Goal: Task Accomplishment & Management: Use online tool/utility

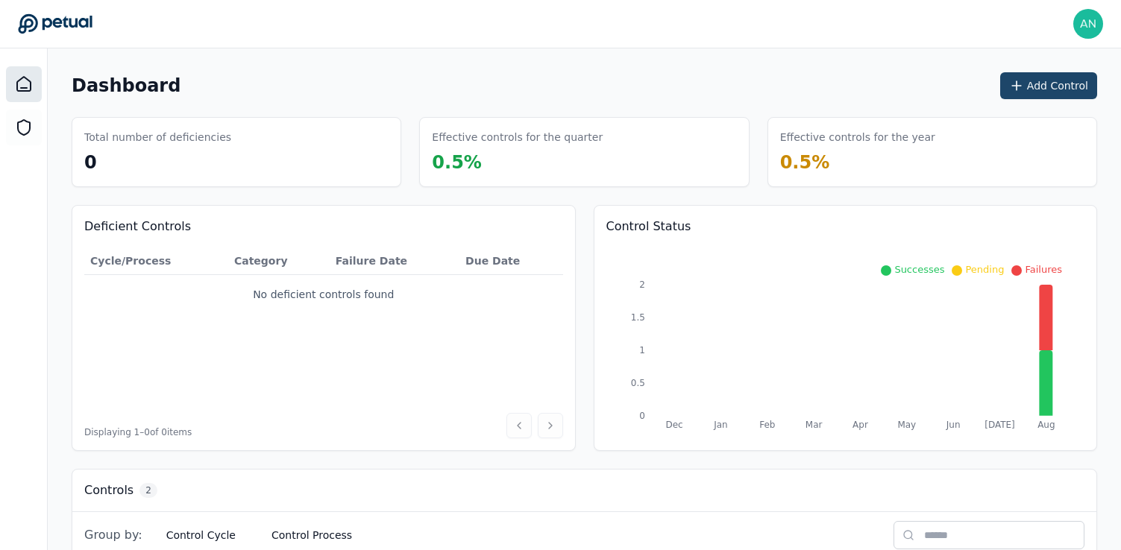
click at [1057, 88] on button "Add Control" at bounding box center [1048, 85] width 97 height 27
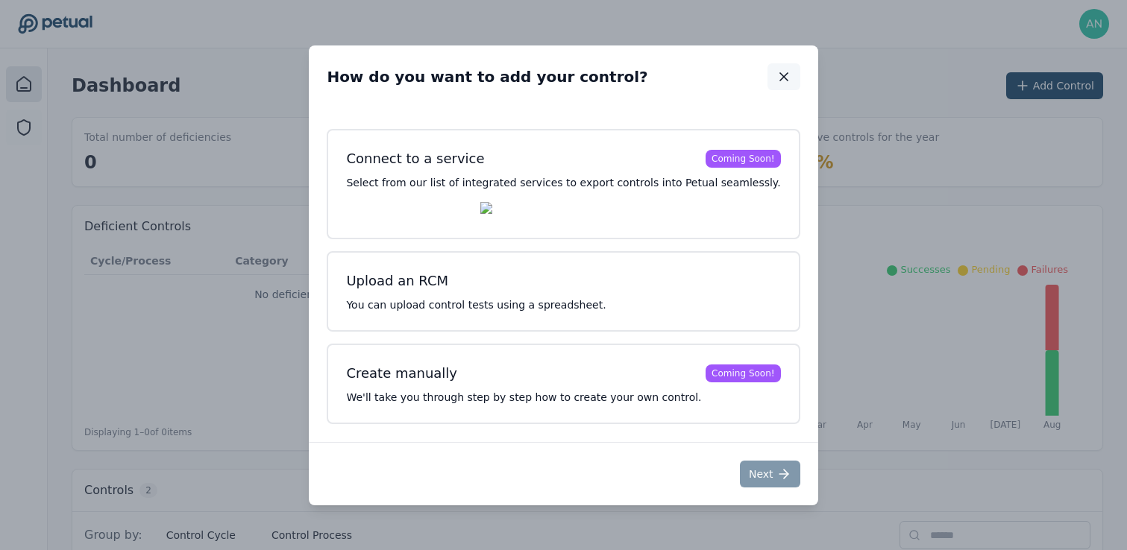
click at [776, 76] on icon "button" at bounding box center [783, 76] width 15 height 15
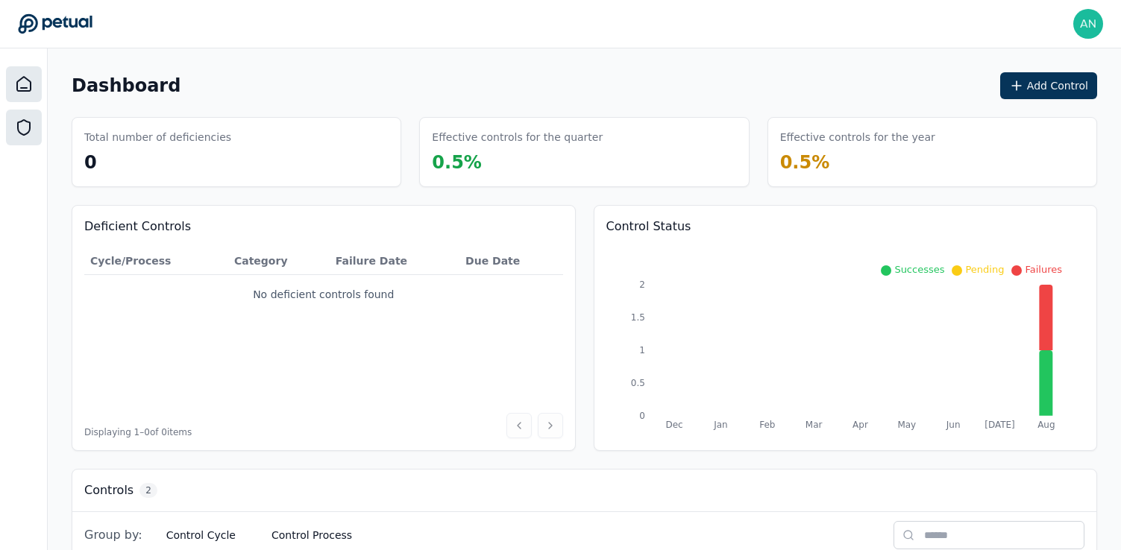
click at [26, 130] on icon at bounding box center [24, 128] width 18 height 18
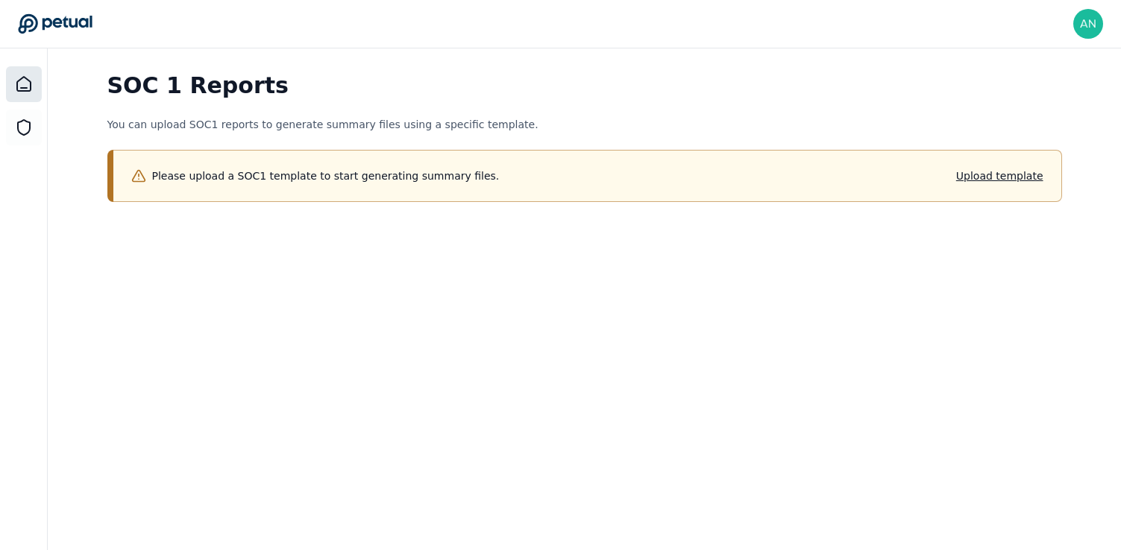
click at [17, 87] on icon at bounding box center [23, 84] width 13 height 14
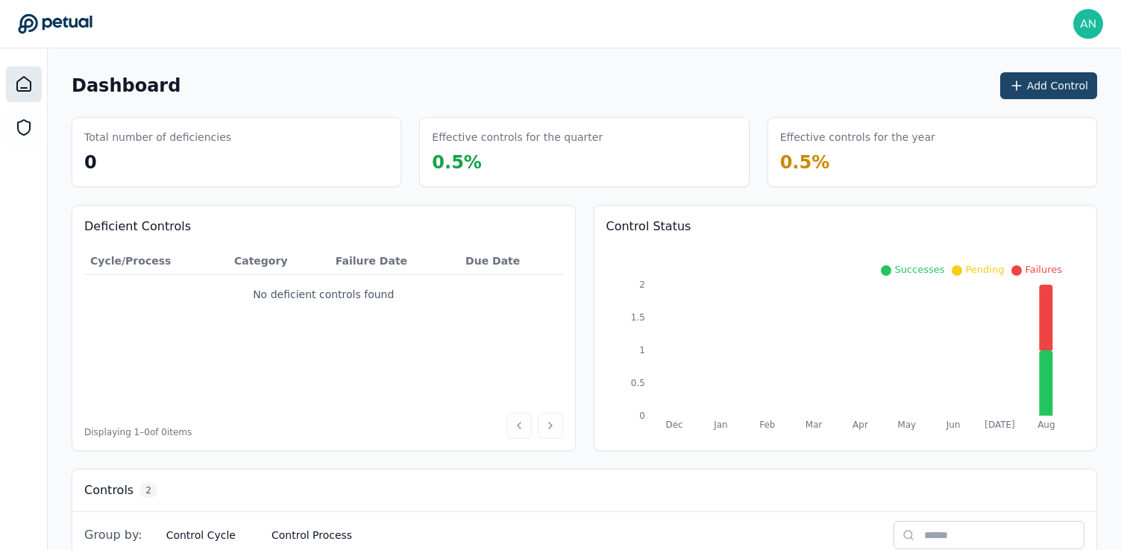
click at [1058, 88] on button "Add Control" at bounding box center [1048, 85] width 97 height 27
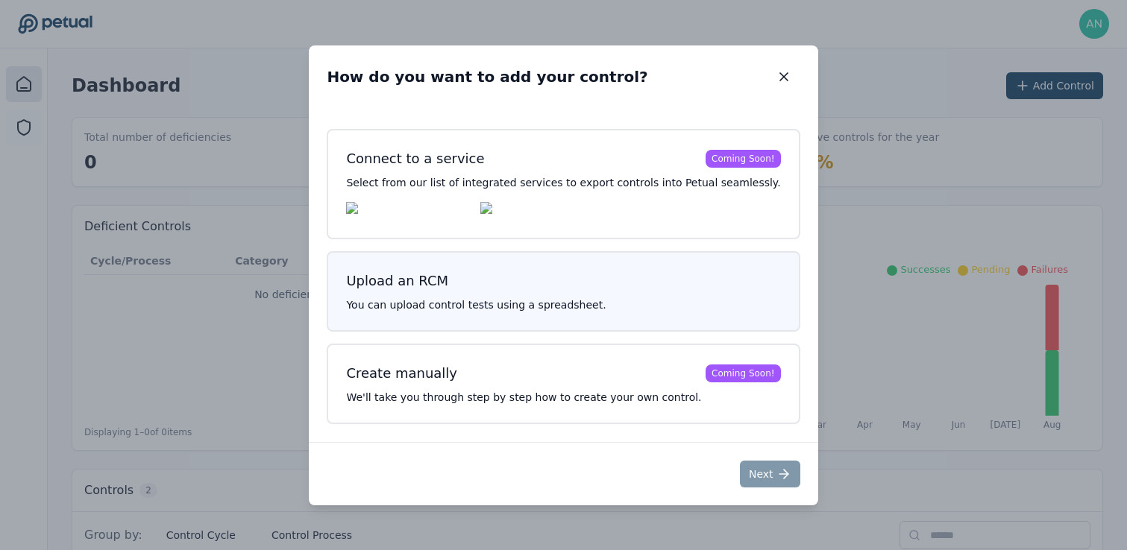
click at [621, 306] on p "You can upload control tests using a spreadsheet." at bounding box center [563, 305] width 434 height 15
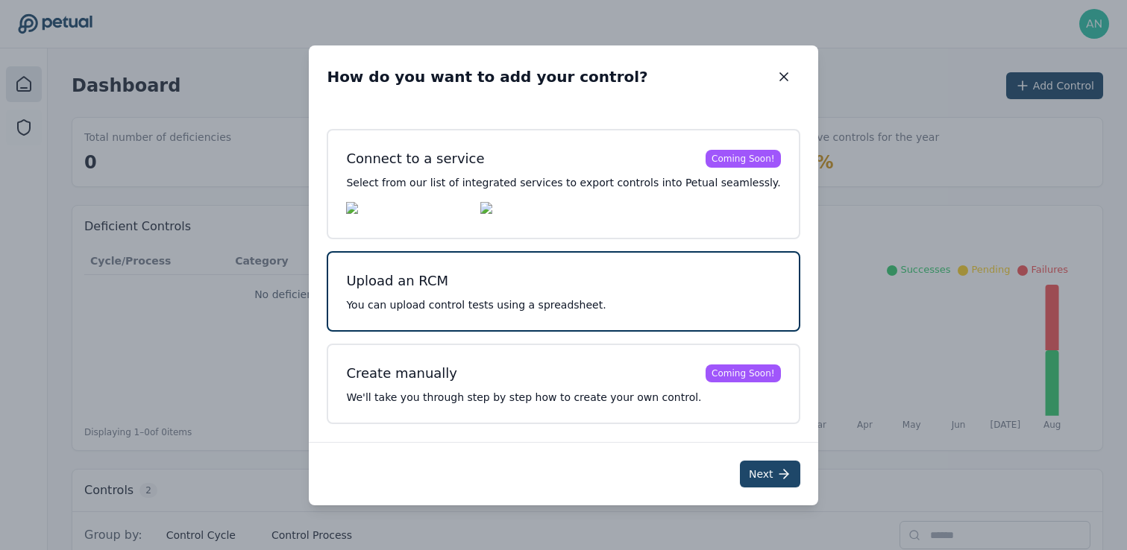
click at [757, 480] on button "Next" at bounding box center [770, 474] width 60 height 27
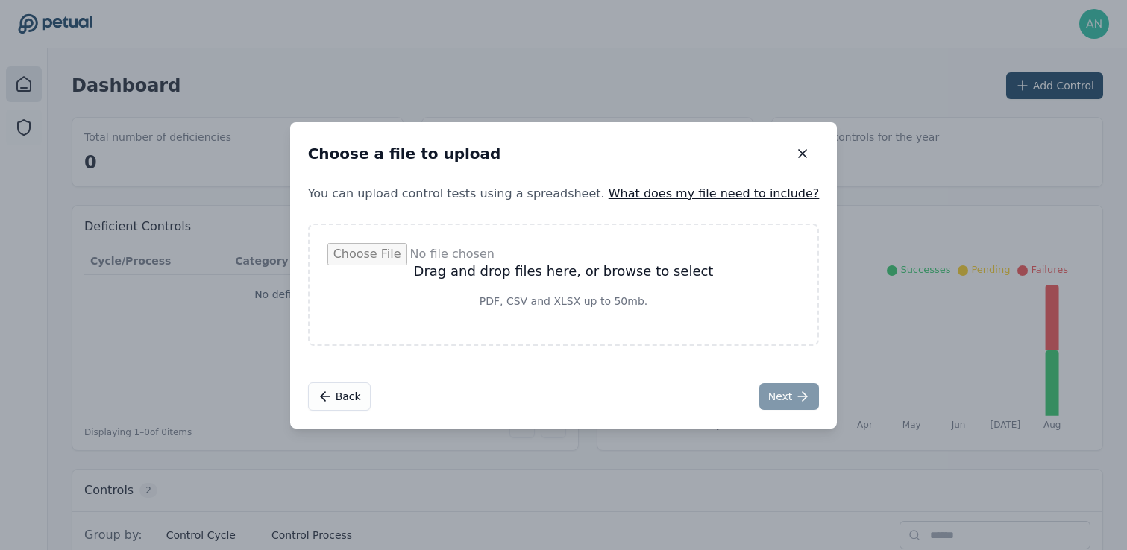
click at [633, 266] on input "file" at bounding box center [563, 285] width 473 height 84
type input "**********"
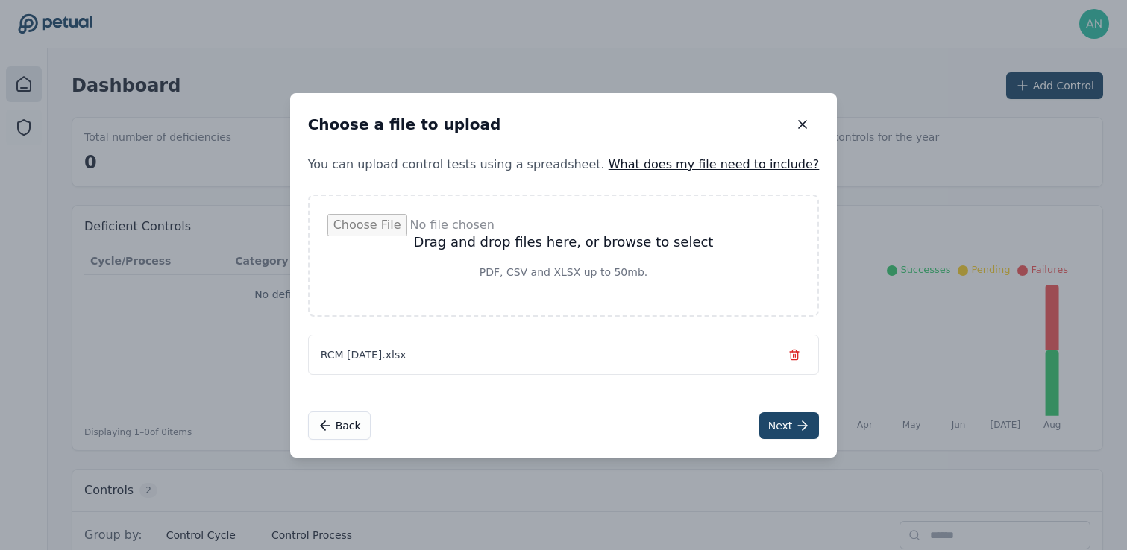
click at [769, 423] on button "Next" at bounding box center [789, 425] width 60 height 27
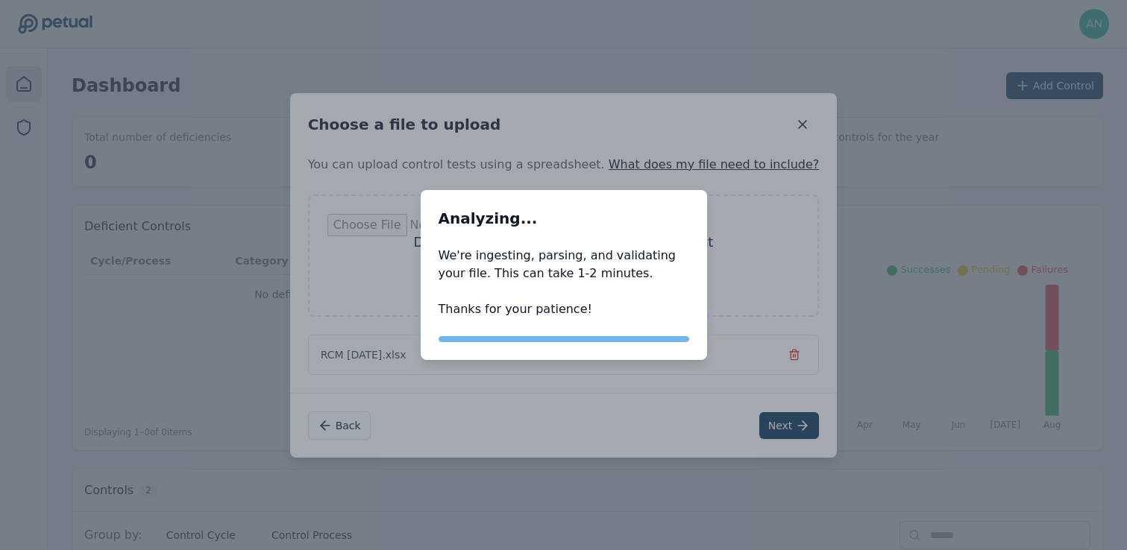
click at [630, 236] on div "Analyzing... Analyzing..." at bounding box center [564, 218] width 286 height 57
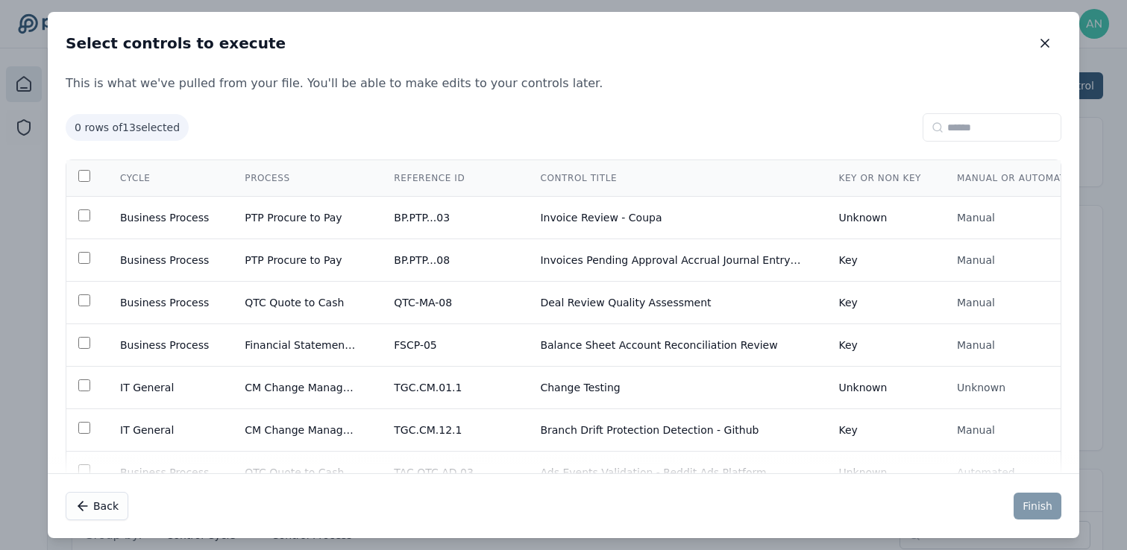
click at [123, 131] on span "0 rows of 13 selected" at bounding box center [127, 127] width 123 height 27
click at [117, 216] on td "Business Process" at bounding box center [164, 218] width 125 height 43
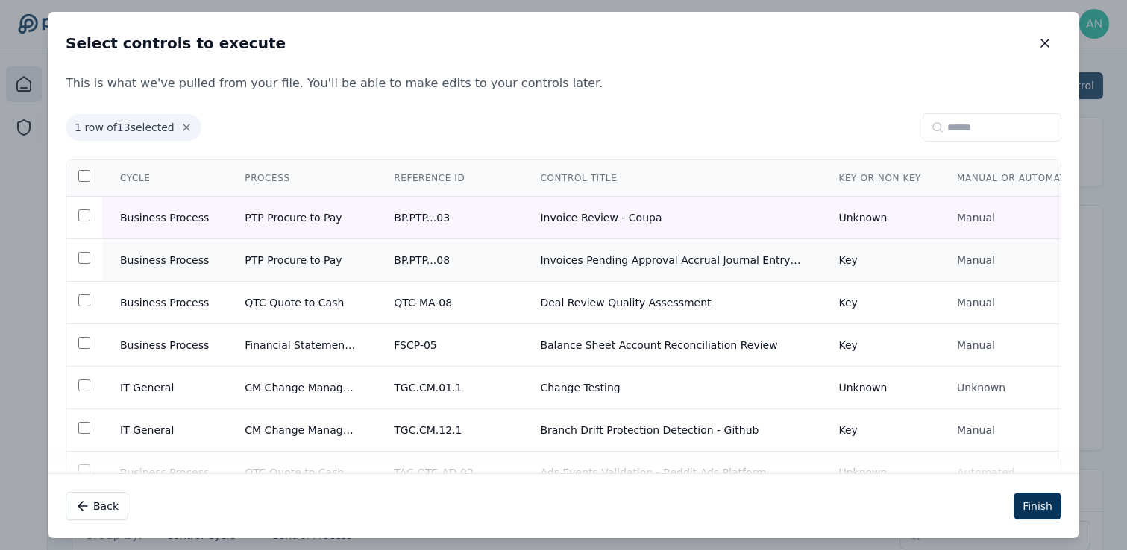
click at [108, 260] on td "Business Process" at bounding box center [164, 260] width 125 height 43
click at [113, 302] on td "Business Process" at bounding box center [164, 303] width 125 height 43
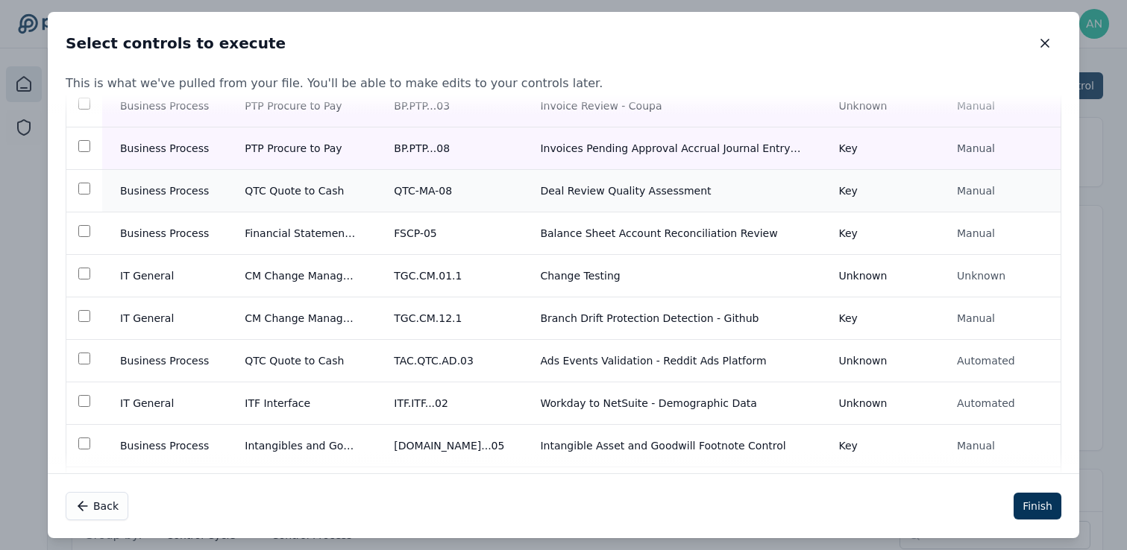
scroll to position [109, 0]
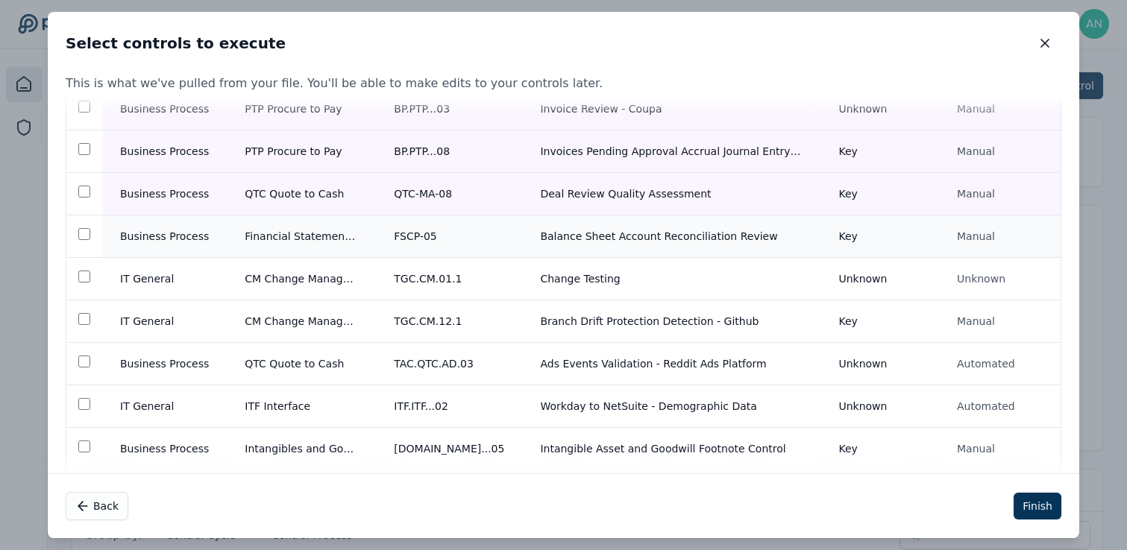
click at [117, 233] on td "Business Process" at bounding box center [164, 237] width 125 height 43
click at [117, 292] on td "IT General" at bounding box center [164, 279] width 125 height 43
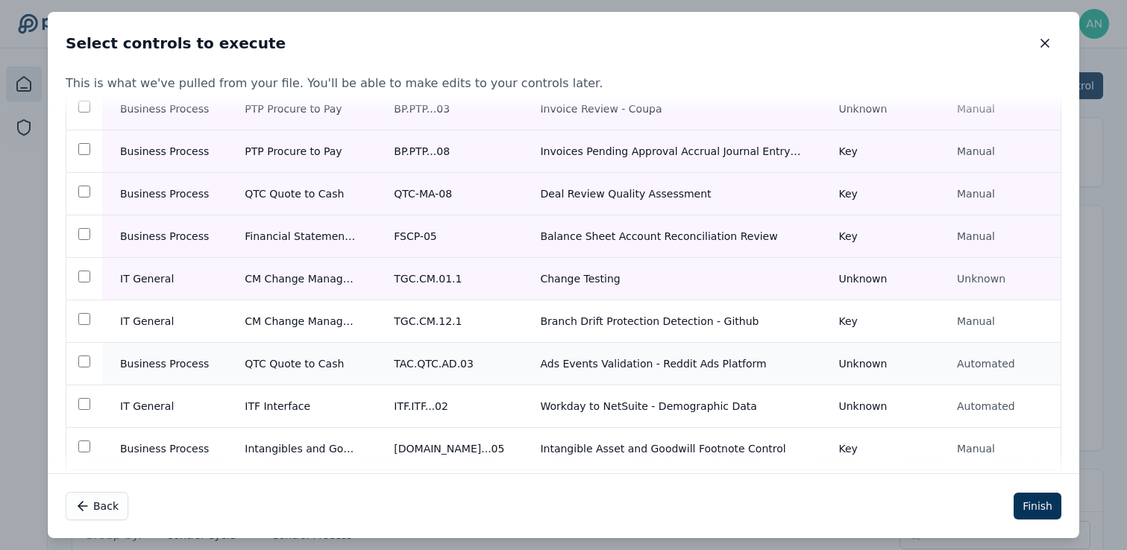
click at [117, 349] on td "Business Process" at bounding box center [164, 364] width 125 height 43
click at [128, 323] on td "IT General" at bounding box center [164, 322] width 125 height 43
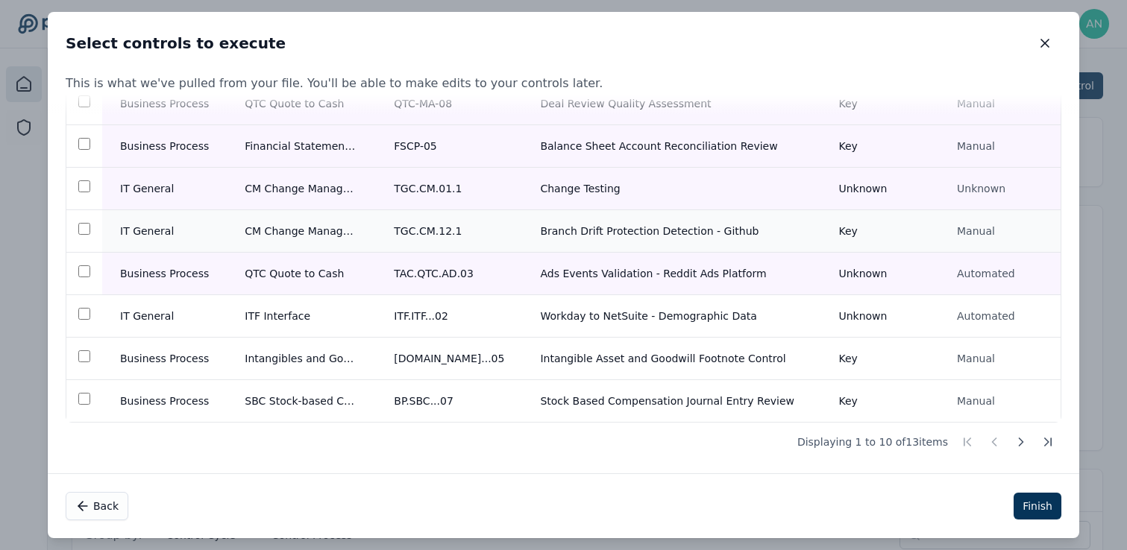
scroll to position [201, 0]
click at [117, 332] on td "IT General" at bounding box center [164, 316] width 125 height 43
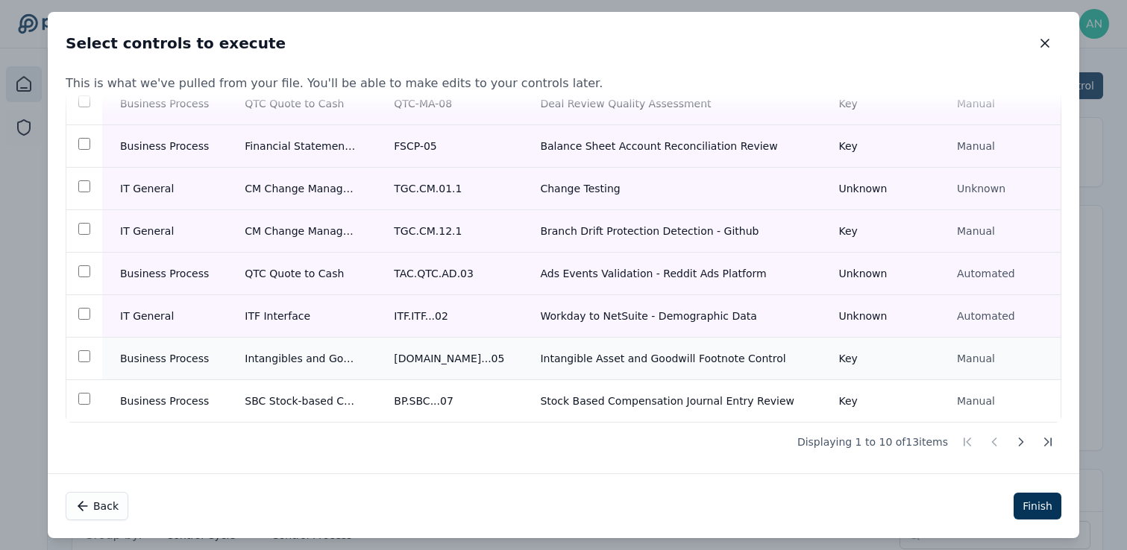
click at [124, 370] on td "Business Process" at bounding box center [164, 359] width 125 height 43
click at [125, 413] on td "Business Process" at bounding box center [164, 401] width 125 height 43
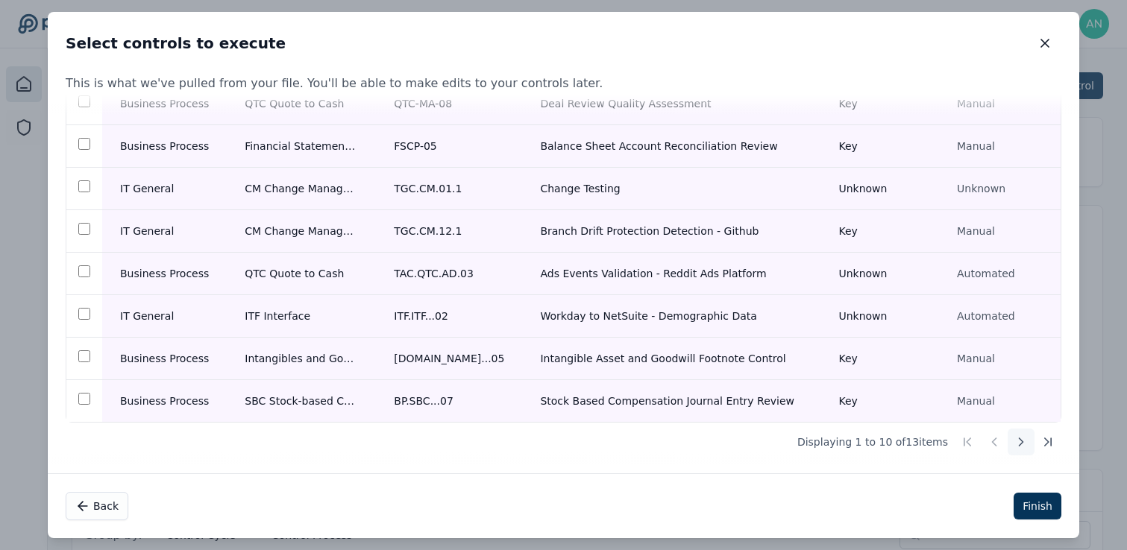
click at [1008, 436] on button at bounding box center [1021, 442] width 27 height 27
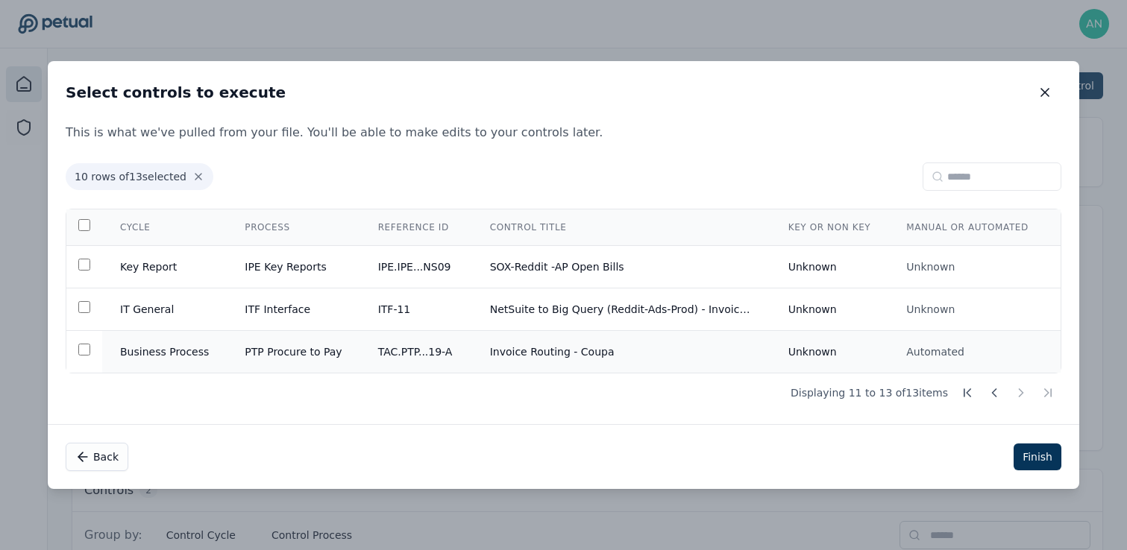
click at [624, 349] on td "Invoice Routing - Coupa" at bounding box center [621, 352] width 298 height 43
click at [650, 310] on td "NetSuite to Big Query (Reddit-Ads-Prod) - Invoice payment" at bounding box center [621, 310] width 298 height 43
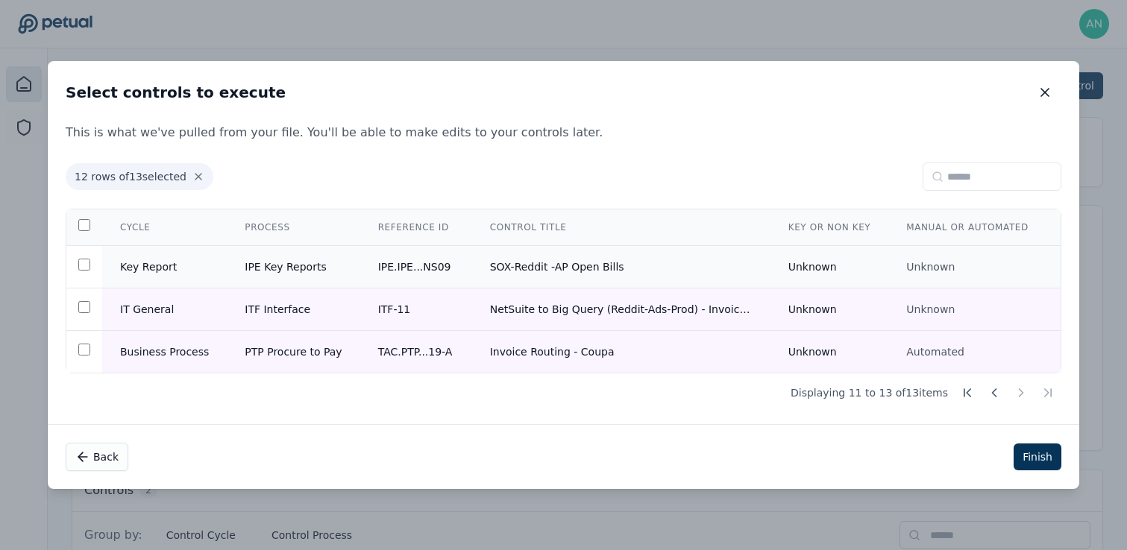
click at [691, 248] on td "SOX-Reddit -AP Open Bills" at bounding box center [621, 267] width 298 height 43
click at [409, 274] on td "IPE.IPE...NS09" at bounding box center [416, 267] width 112 height 43
click at [196, 173] on icon at bounding box center [198, 177] width 12 height 12
click at [89, 252] on td at bounding box center [84, 267] width 36 height 43
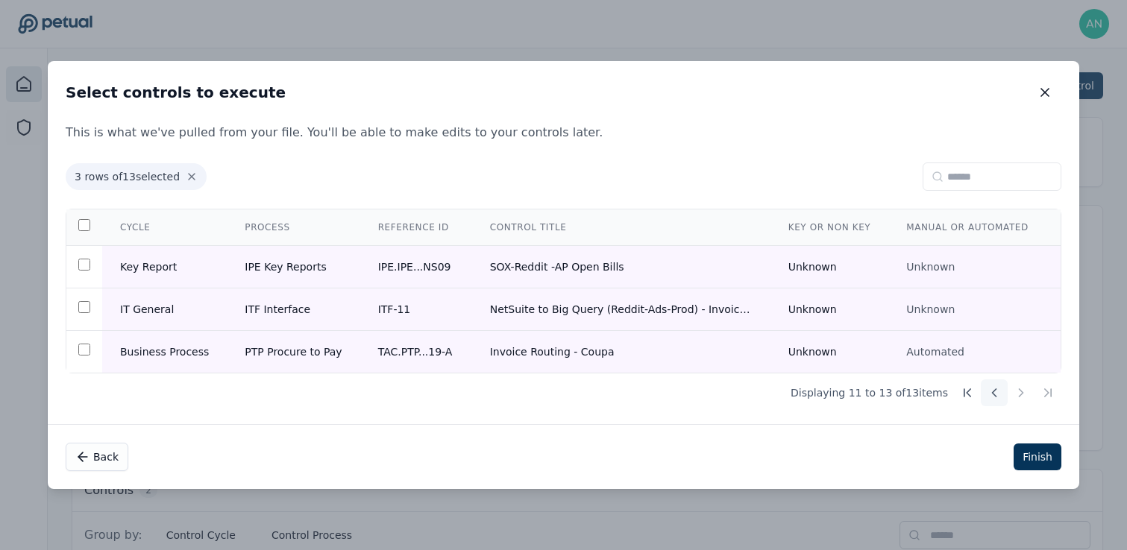
click at [996, 393] on icon at bounding box center [994, 393] width 15 height 15
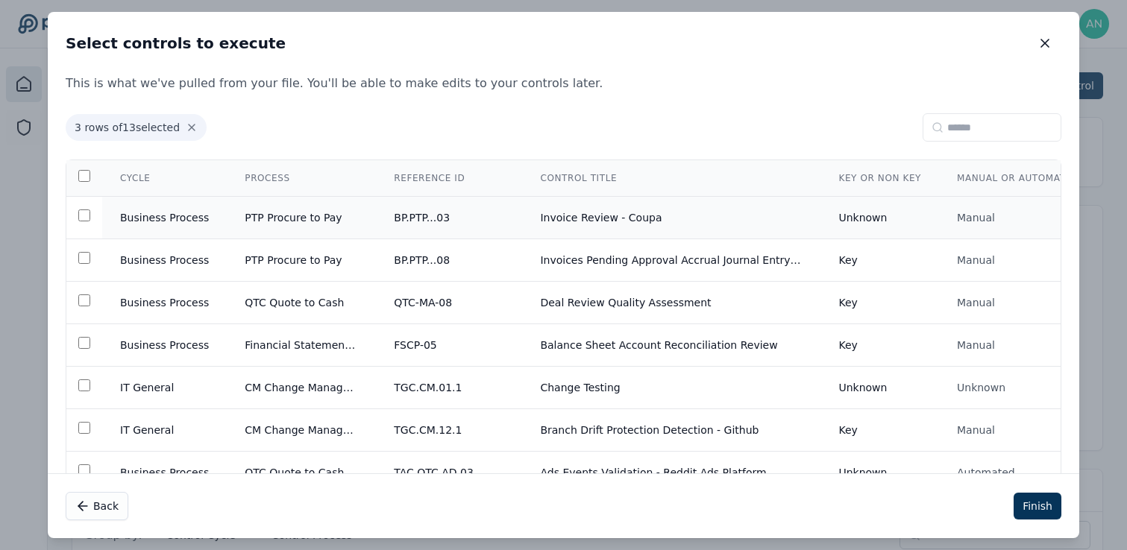
click at [113, 216] on td "Business Process" at bounding box center [164, 218] width 125 height 43
click at [150, 282] on td "Business Process" at bounding box center [164, 303] width 125 height 43
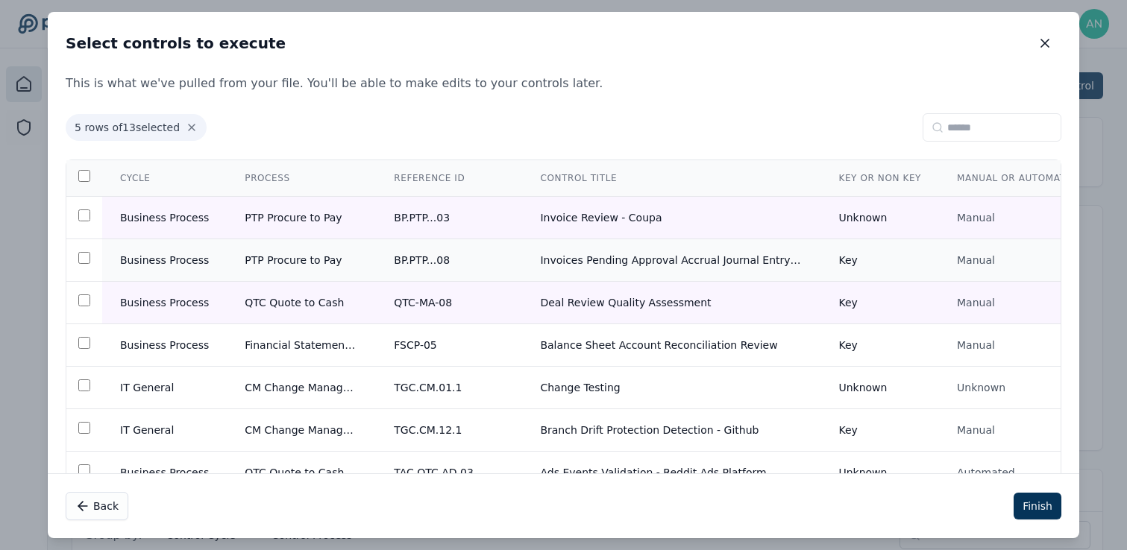
click at [175, 248] on td "Business Process" at bounding box center [164, 260] width 125 height 43
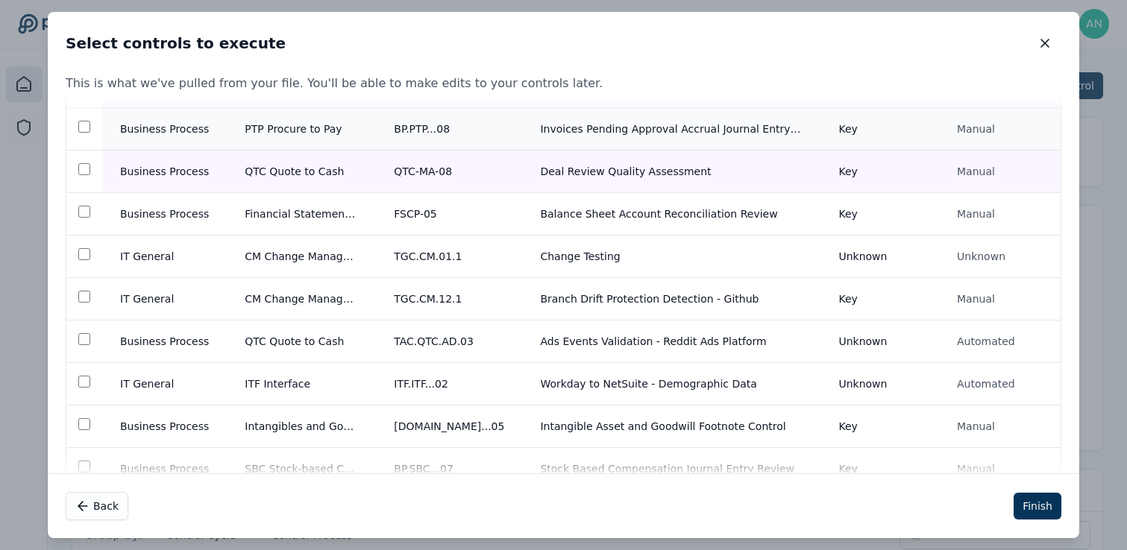
scroll to position [129, 0]
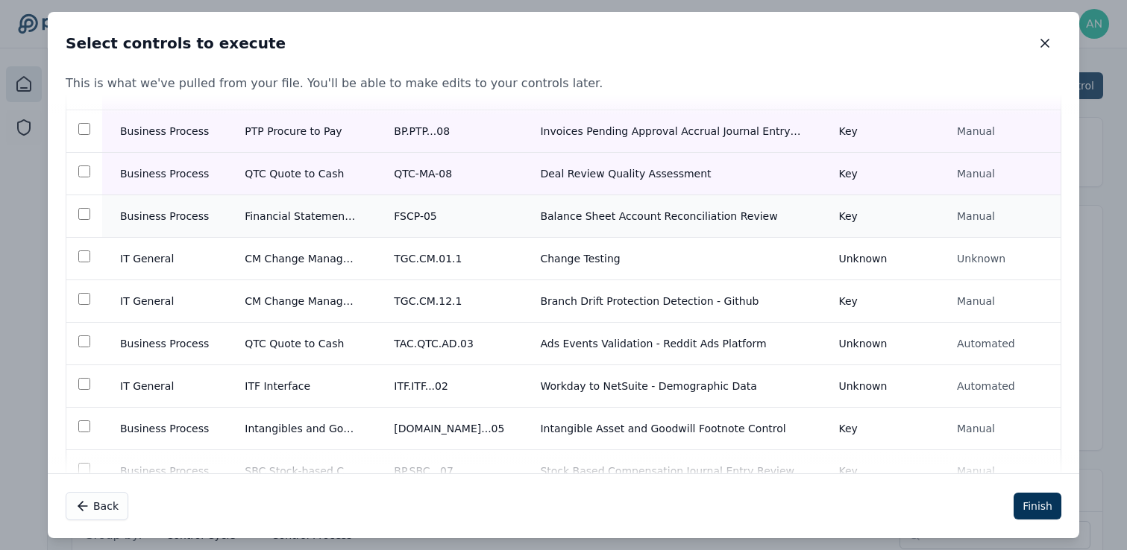
click at [185, 214] on td "Business Process" at bounding box center [164, 216] width 125 height 43
click at [175, 257] on td "IT General" at bounding box center [164, 259] width 125 height 43
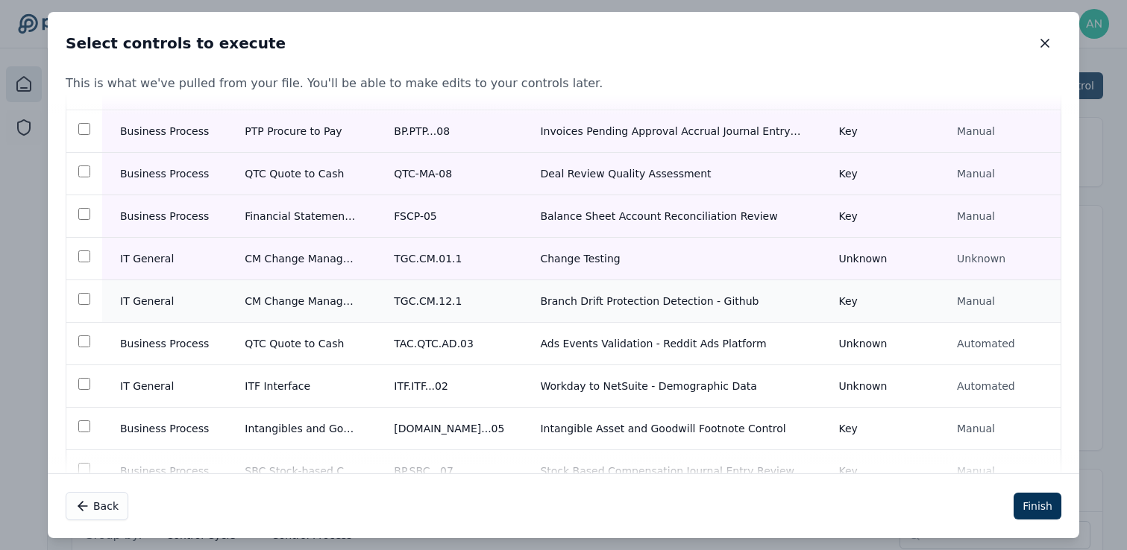
click at [170, 302] on td "IT General" at bounding box center [164, 301] width 125 height 43
click at [169, 351] on td "Business Process" at bounding box center [164, 344] width 125 height 43
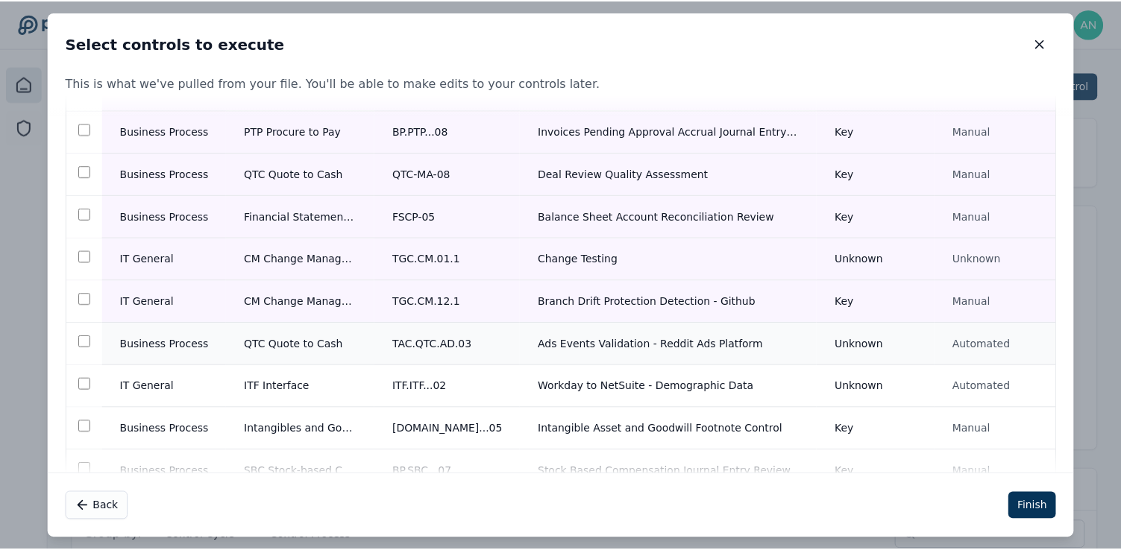
scroll to position [205, 0]
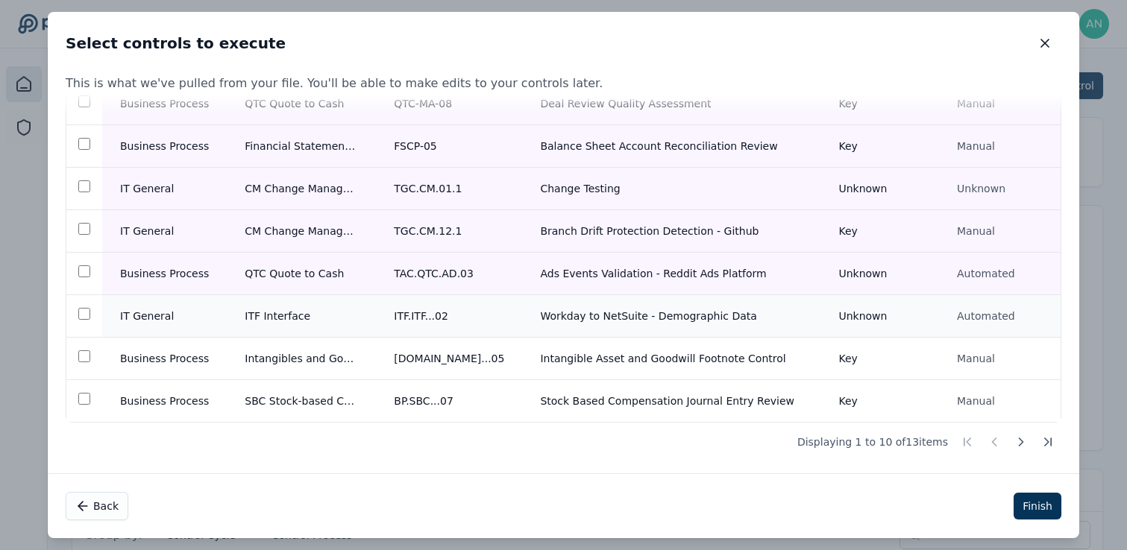
click at [189, 301] on td "IT General" at bounding box center [164, 316] width 125 height 43
click at [186, 354] on td "Business Process" at bounding box center [164, 359] width 125 height 43
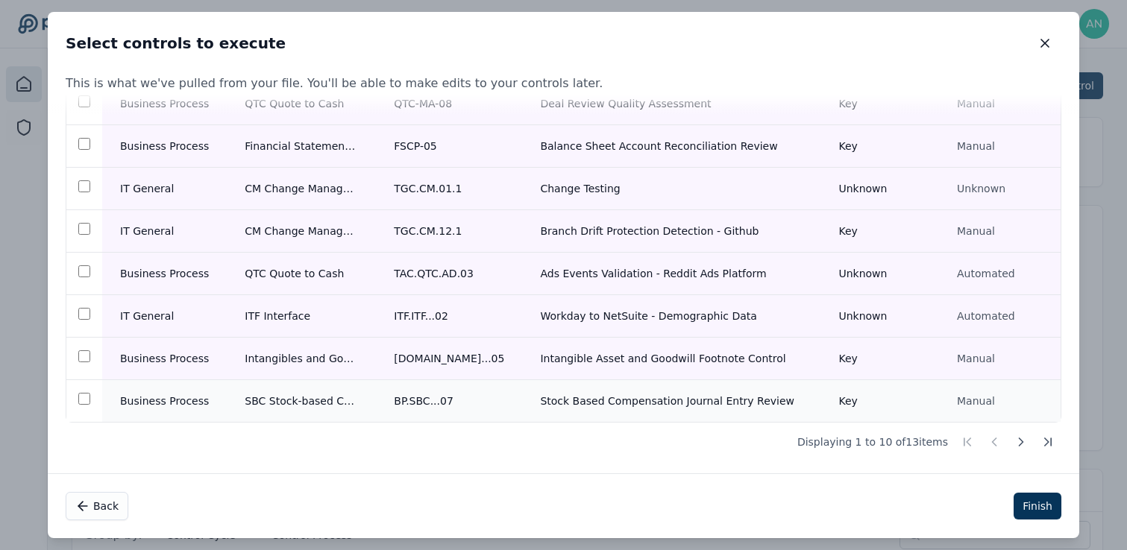
click at [175, 397] on td "Business Process" at bounding box center [164, 401] width 125 height 43
click at [1035, 504] on button "Finish" at bounding box center [1038, 506] width 48 height 27
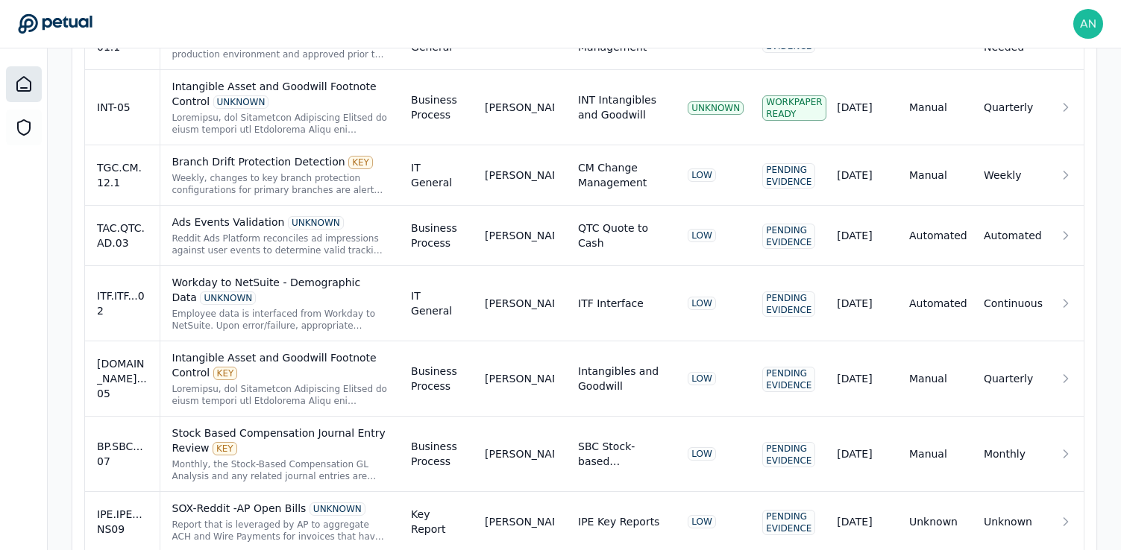
scroll to position [1007, 0]
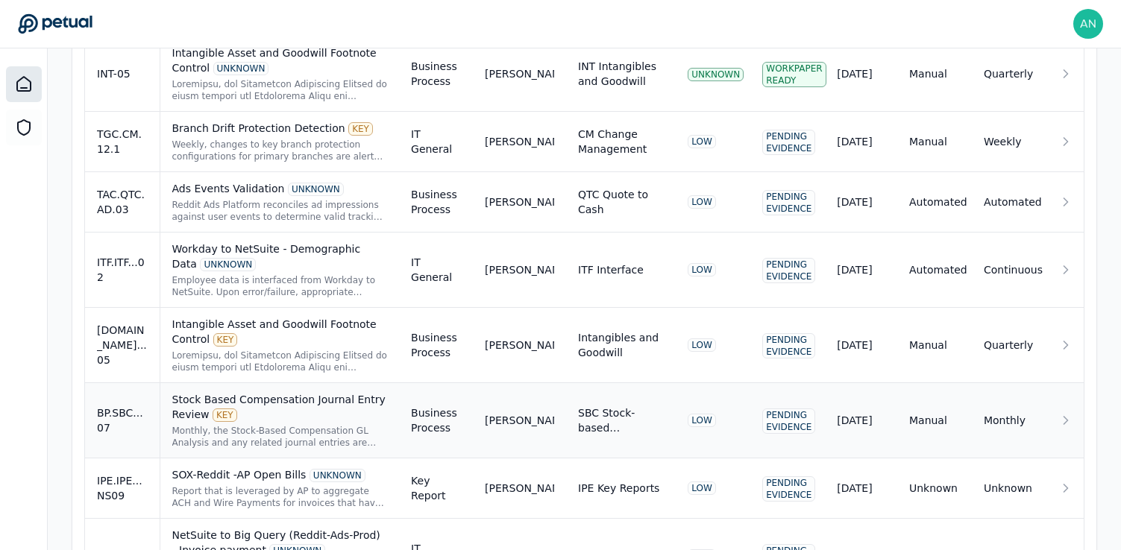
click at [377, 436] on div "Monthly, the Stock-Based Compensation GL Analysis and any related journal entri…" at bounding box center [280, 437] width 216 height 24
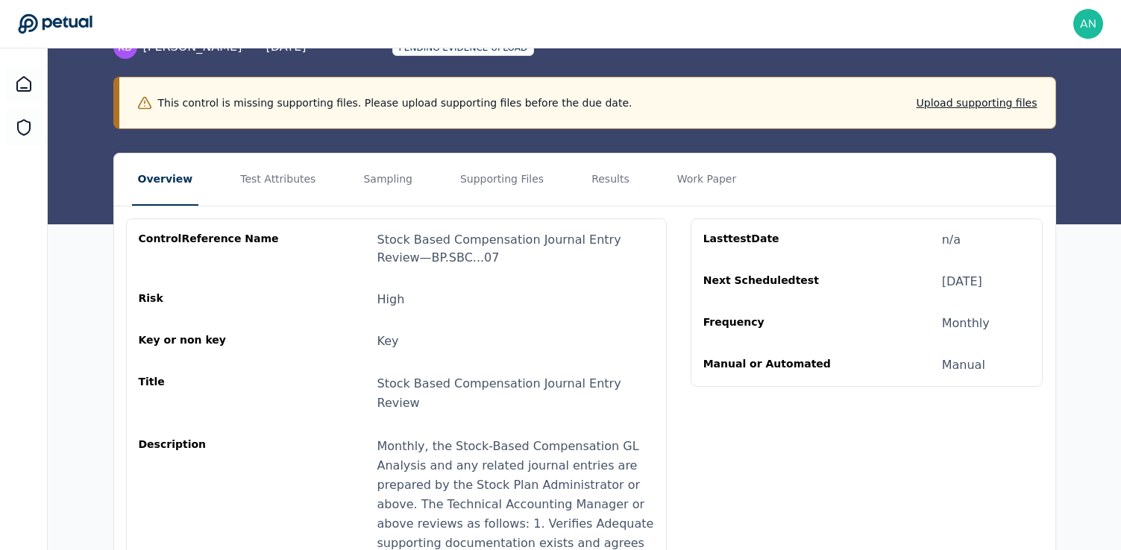
scroll to position [134, 0]
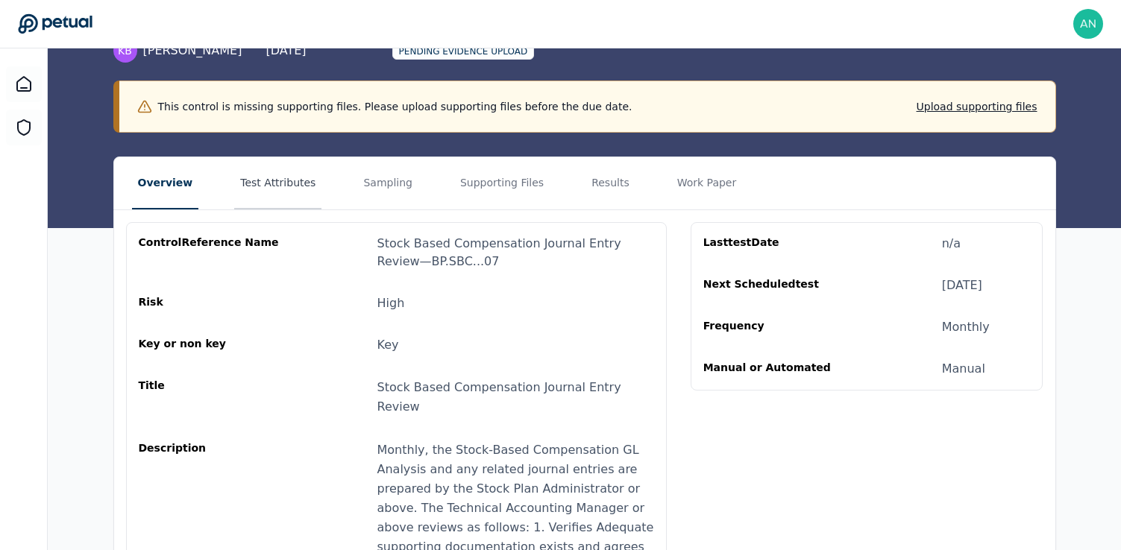
click at [263, 198] on button "Test Attributes" at bounding box center [277, 183] width 87 height 52
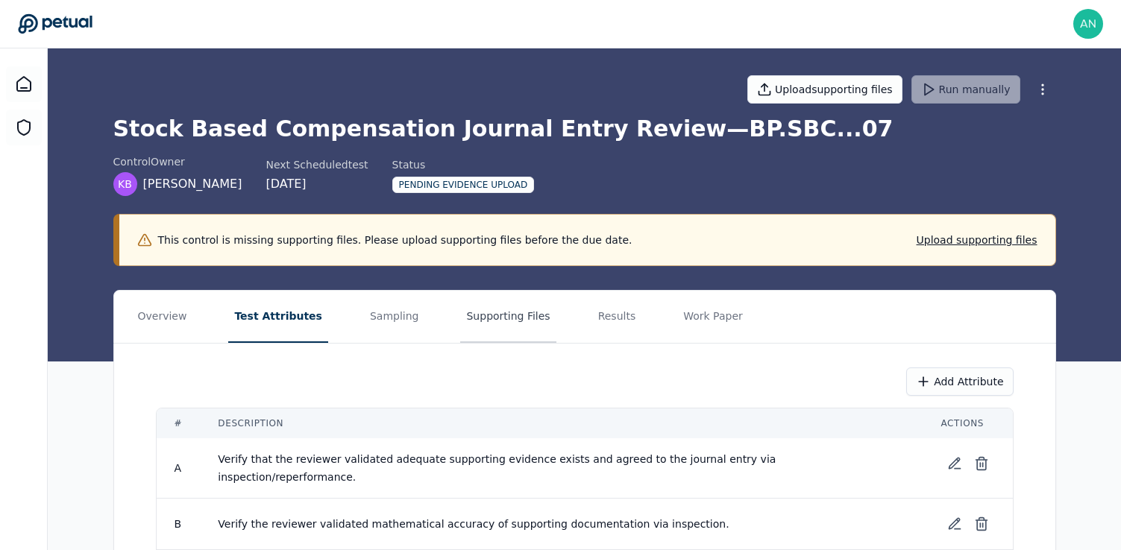
click at [495, 318] on button "Supporting Files" at bounding box center [507, 317] width 95 height 52
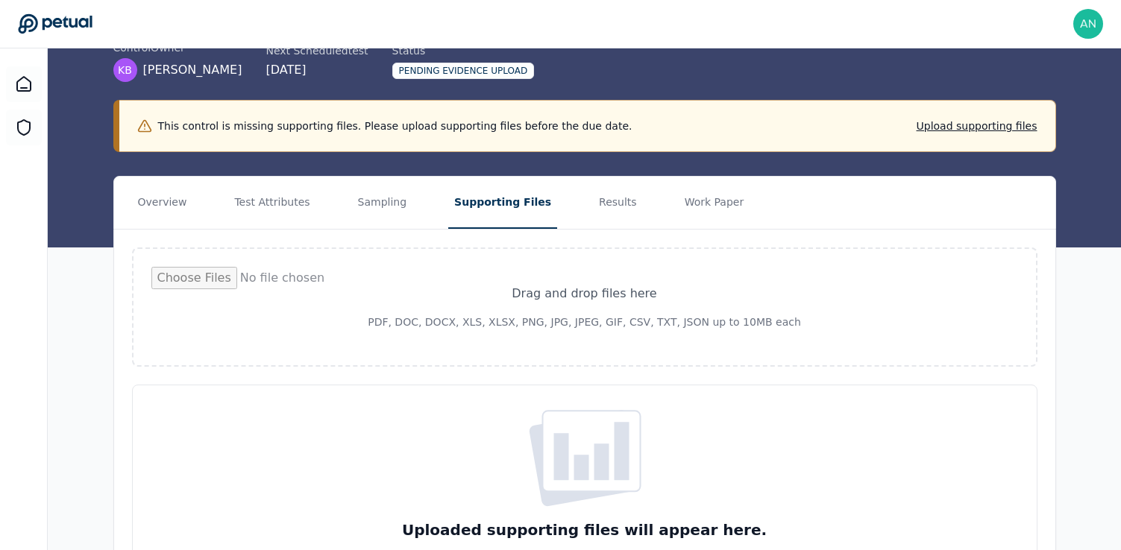
scroll to position [112, 0]
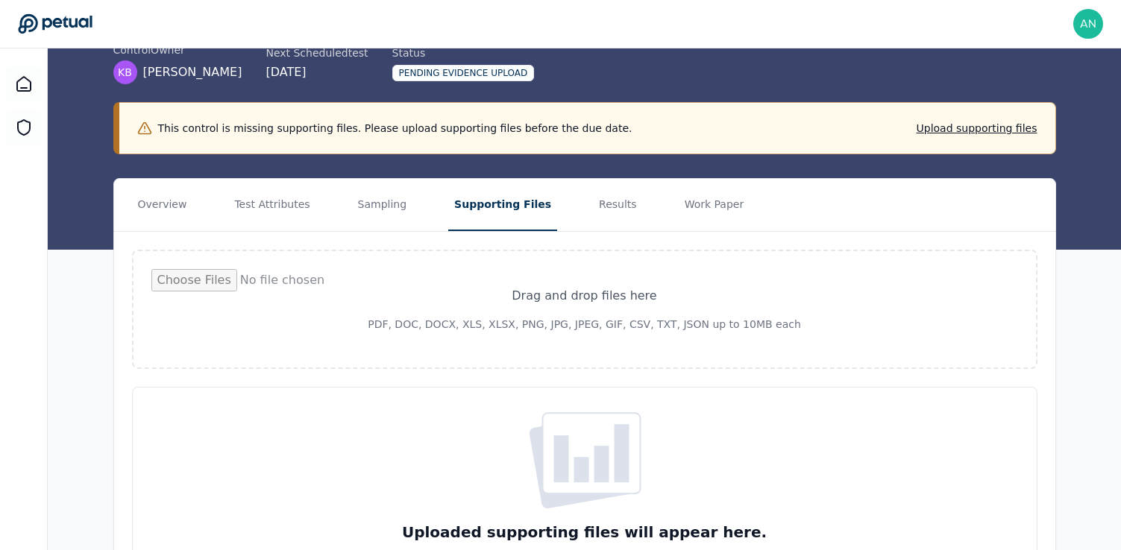
click at [607, 319] on input "file" at bounding box center [584, 309] width 867 height 81
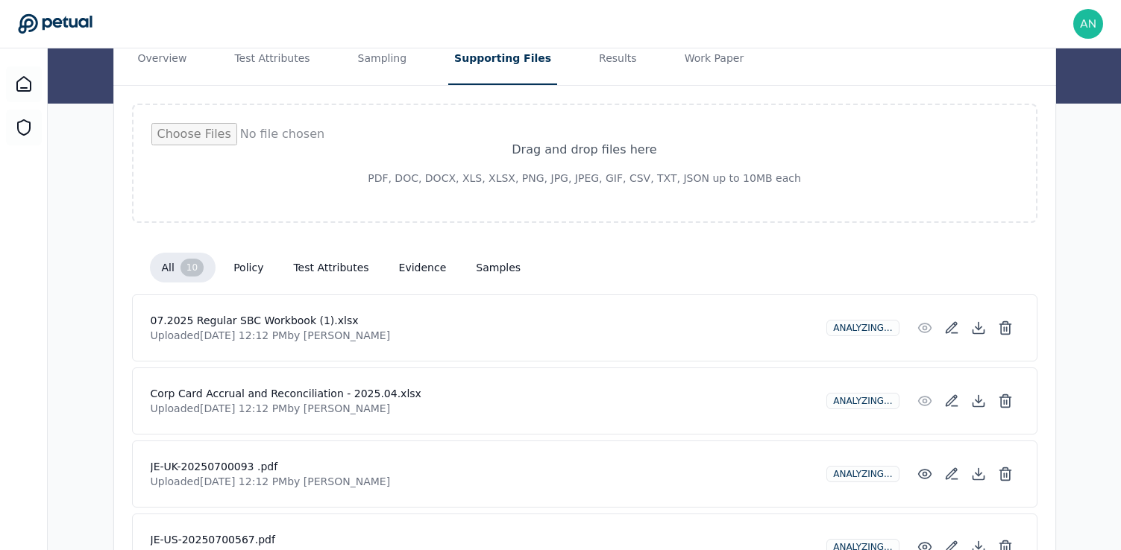
scroll to position [187, 0]
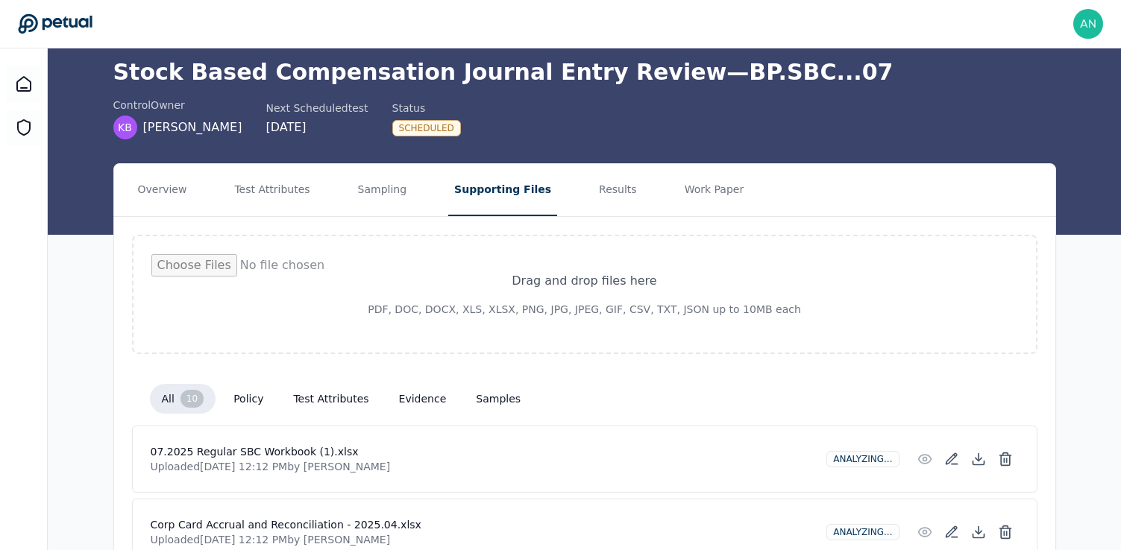
scroll to position [44, 0]
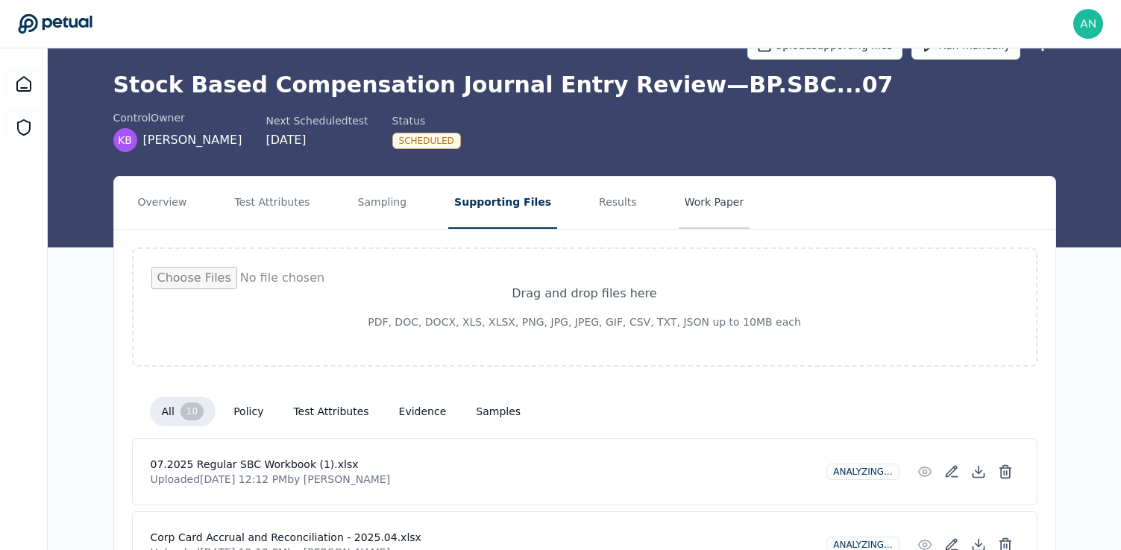
click at [696, 208] on button "Work Paper" at bounding box center [715, 203] width 72 height 52
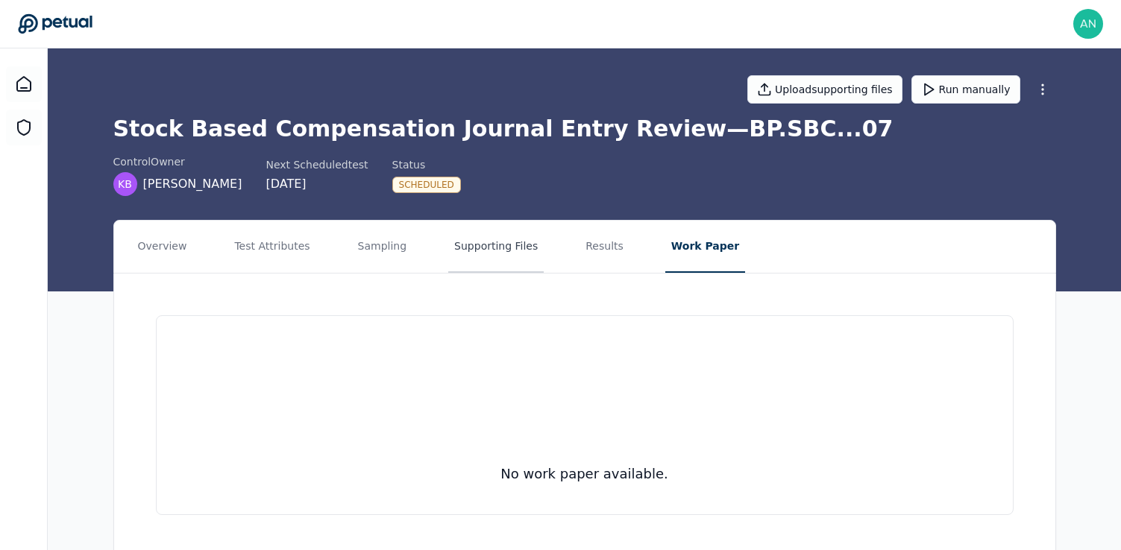
click at [459, 256] on button "Supporting Files" at bounding box center [495, 247] width 95 height 52
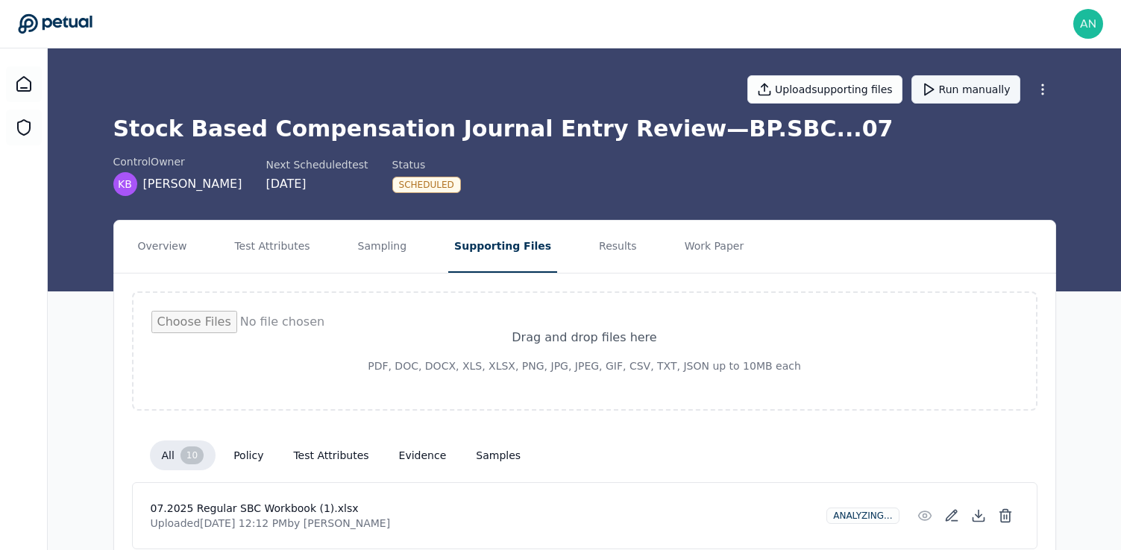
click at [973, 92] on button "Run manually" at bounding box center [965, 89] width 109 height 28
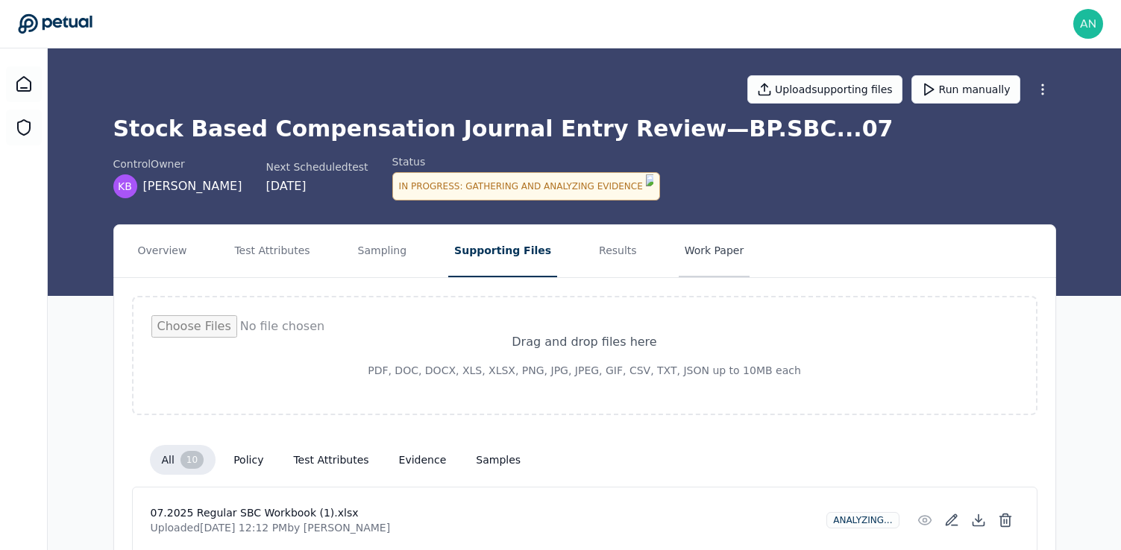
click at [679, 258] on button "Work Paper" at bounding box center [715, 251] width 72 height 52
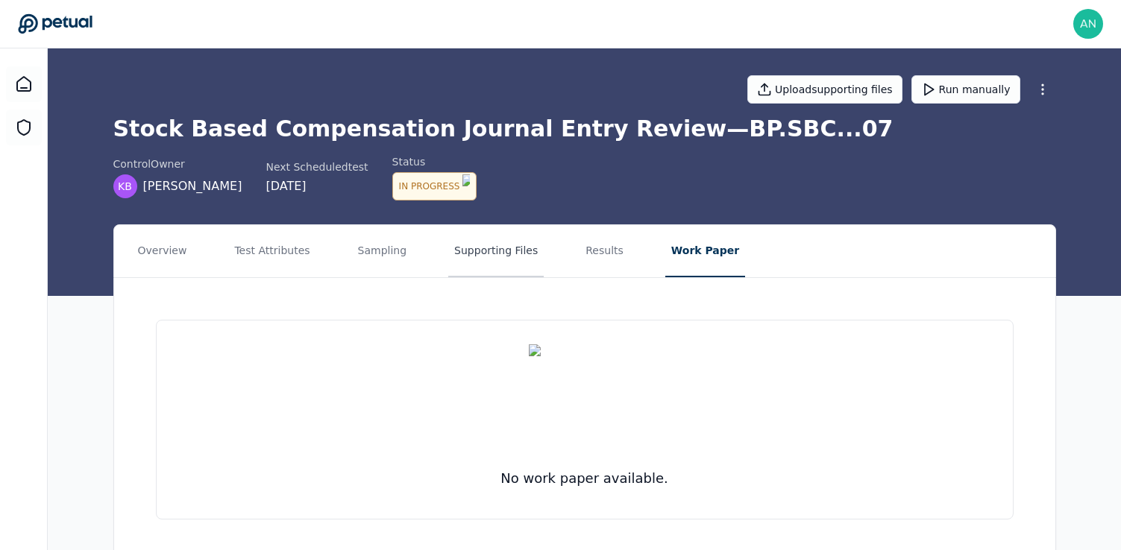
click at [498, 255] on button "Supporting Files" at bounding box center [495, 251] width 95 height 52
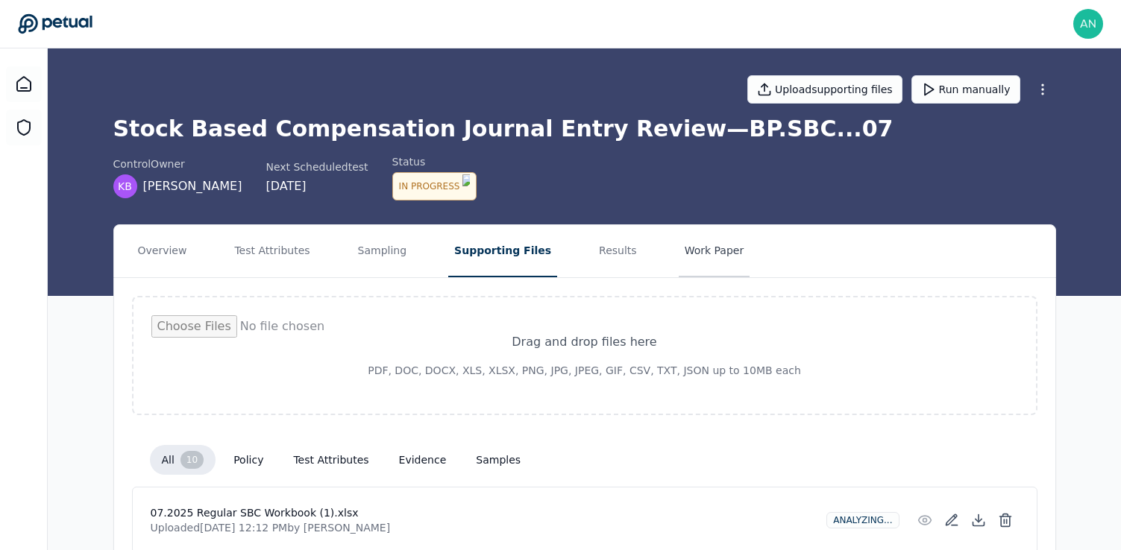
click at [694, 245] on button "Work Paper" at bounding box center [715, 251] width 72 height 52
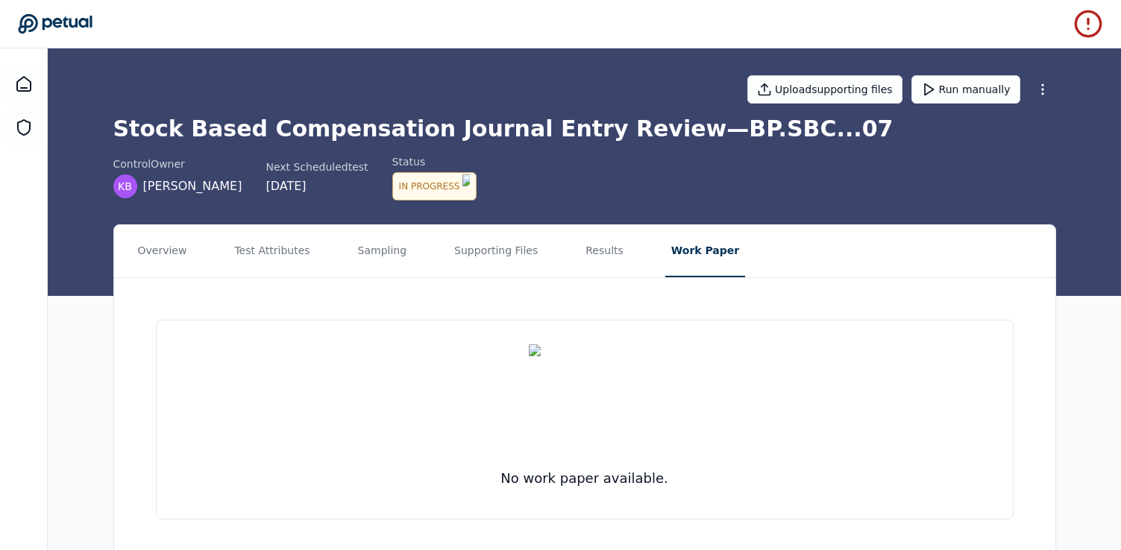
click at [1099, 21] on icon at bounding box center [1088, 24] width 30 height 30
click at [1070, 22] on div at bounding box center [560, 24] width 1085 height 30
click at [1090, 22] on icon at bounding box center [1088, 24] width 30 height 30
click at [615, 163] on div "control Owner KB [PERSON_NAME] Next Scheduled test [DATE] Status In Progress : …" at bounding box center [584, 177] width 943 height 46
click at [572, 156] on div "control Owner KB [PERSON_NAME] Next Scheduled test [DATE] Status In Progress : …" at bounding box center [584, 177] width 943 height 46
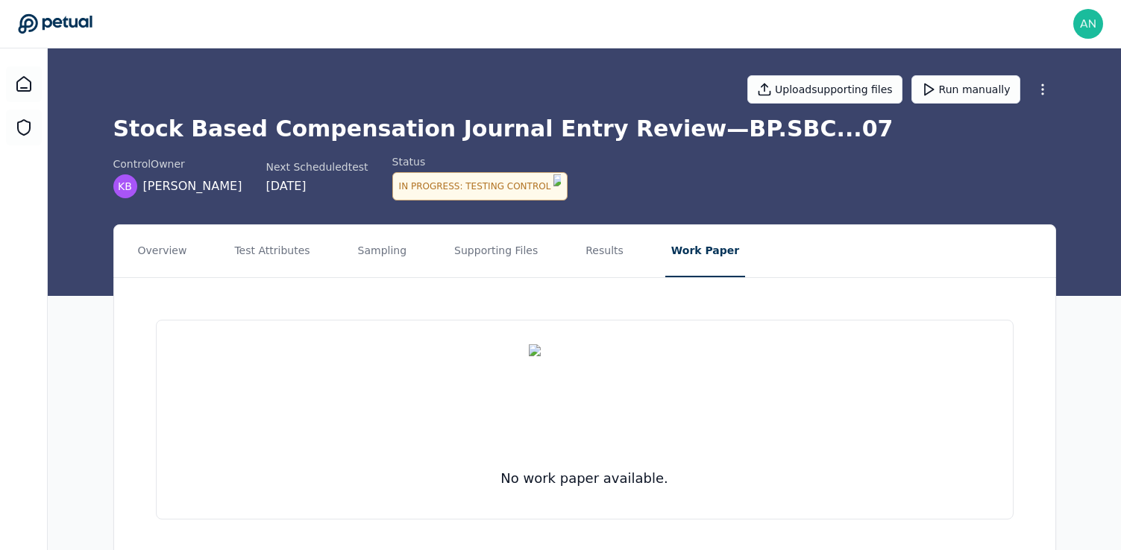
click at [610, 176] on div "control Owner KB [PERSON_NAME] Next Scheduled test [DATE] Status In Progress : …" at bounding box center [584, 177] width 943 height 46
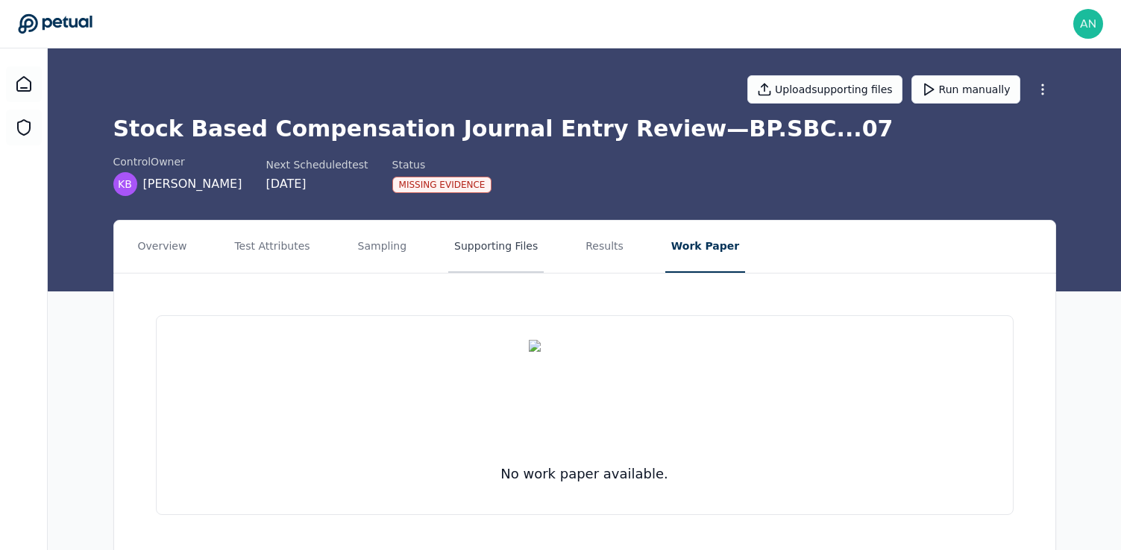
click at [494, 254] on button "Supporting Files" at bounding box center [495, 247] width 95 height 52
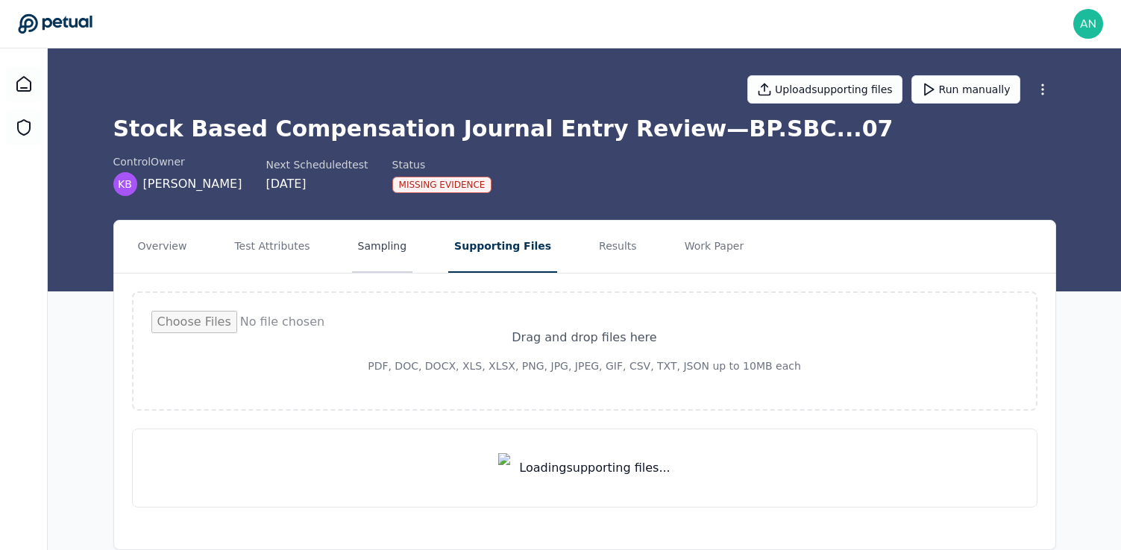
click at [368, 255] on button "Sampling" at bounding box center [382, 247] width 61 height 52
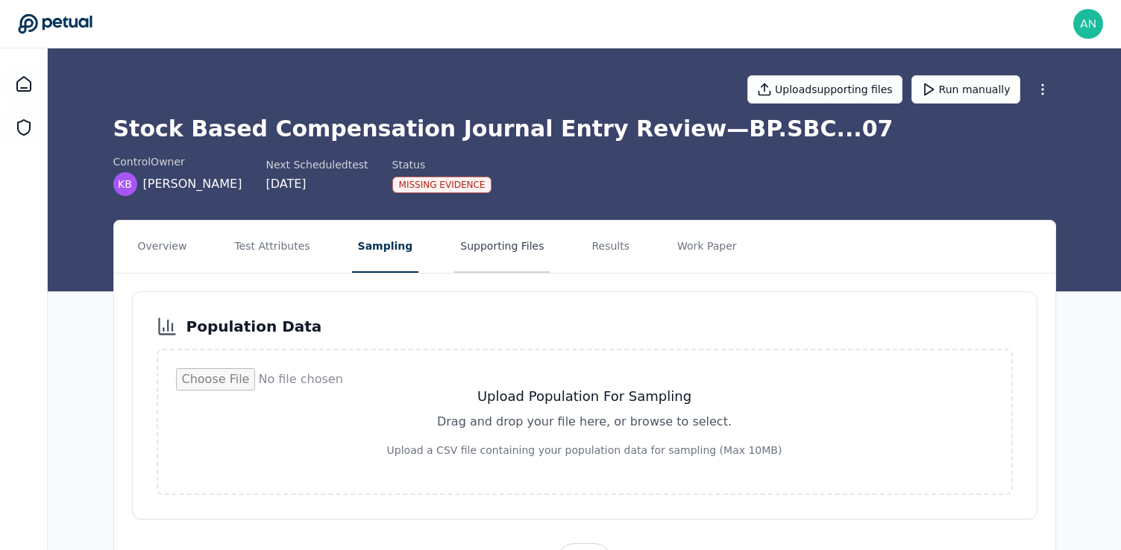
click at [496, 242] on button "Supporting Files" at bounding box center [501, 247] width 95 height 52
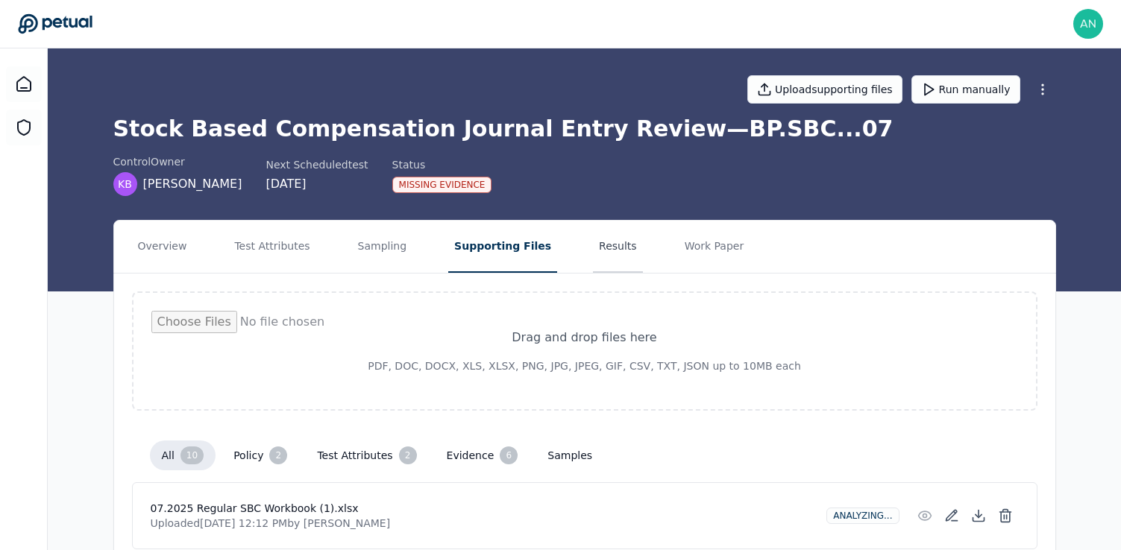
click at [593, 252] on button "Results" at bounding box center [618, 247] width 50 height 52
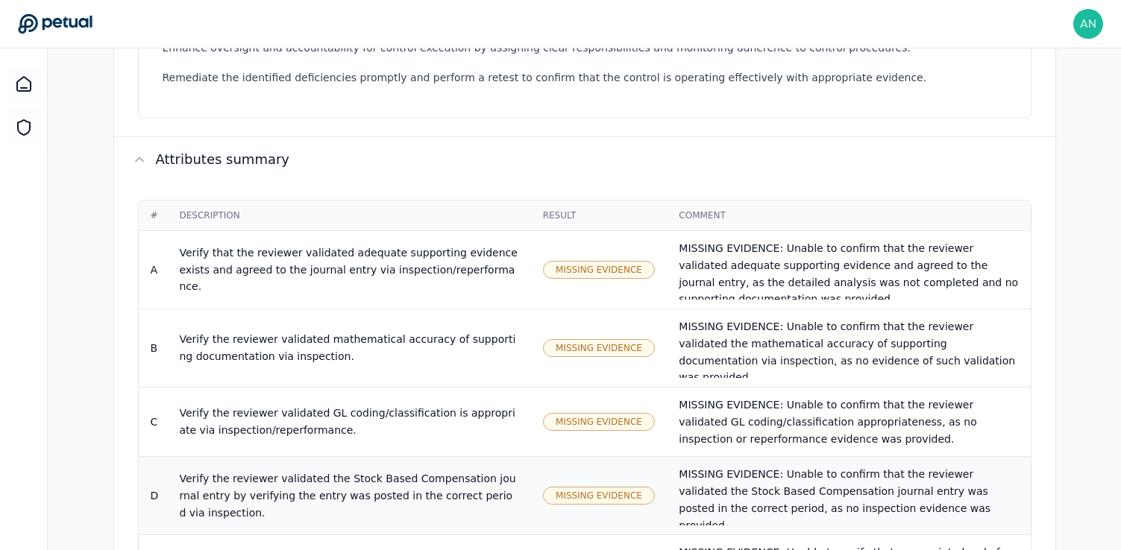
scroll to position [906, 0]
